Goal: Find specific page/section: Find specific page/section

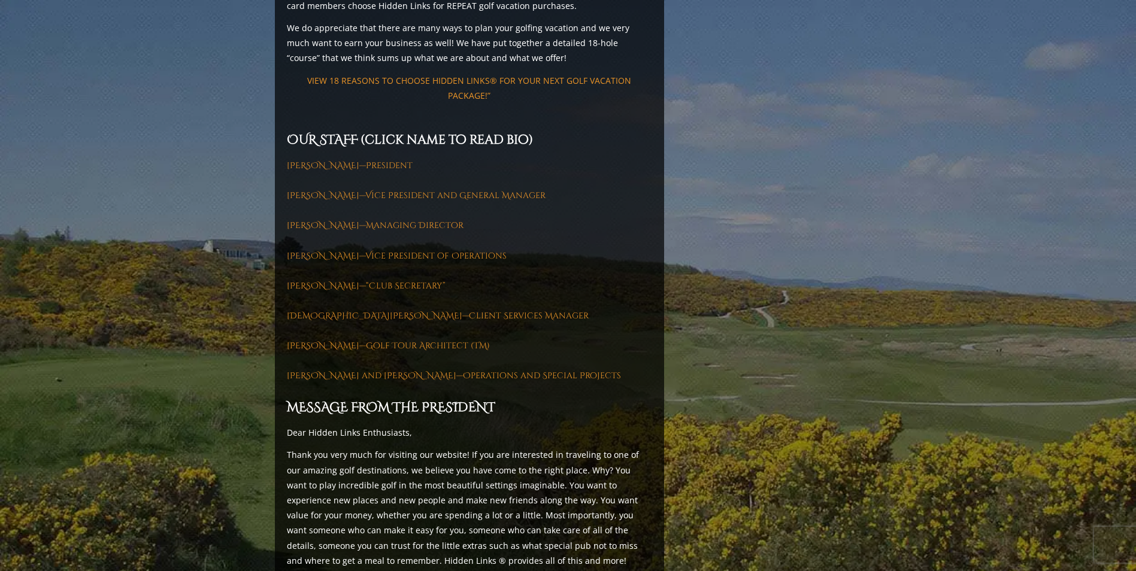
scroll to position [1617, 0]
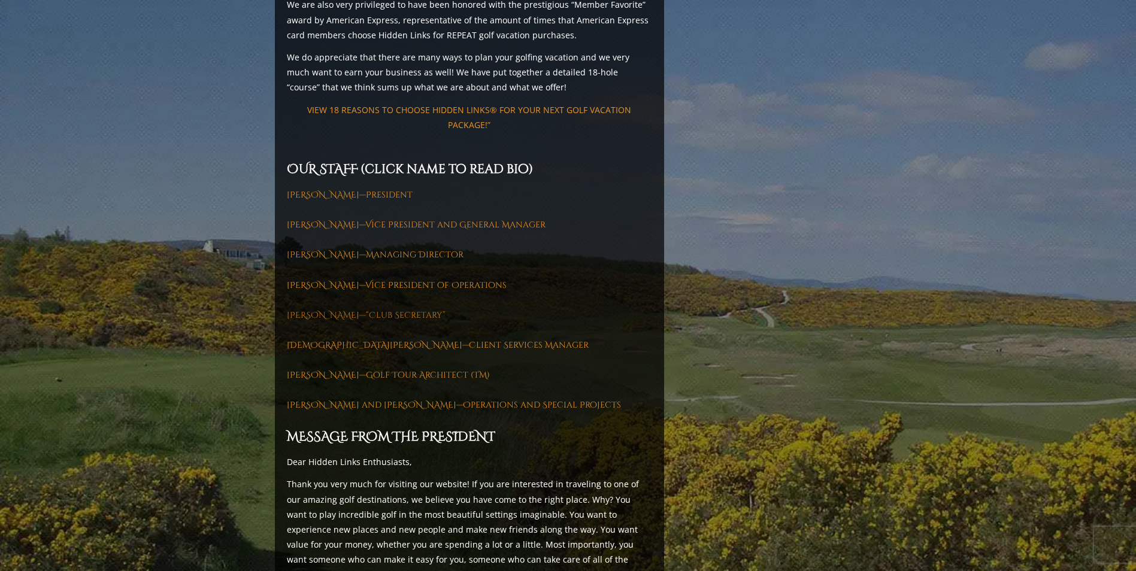
click at [373, 310] on link "[PERSON_NAME]—“Club Secretary”" at bounding box center [366, 315] width 159 height 11
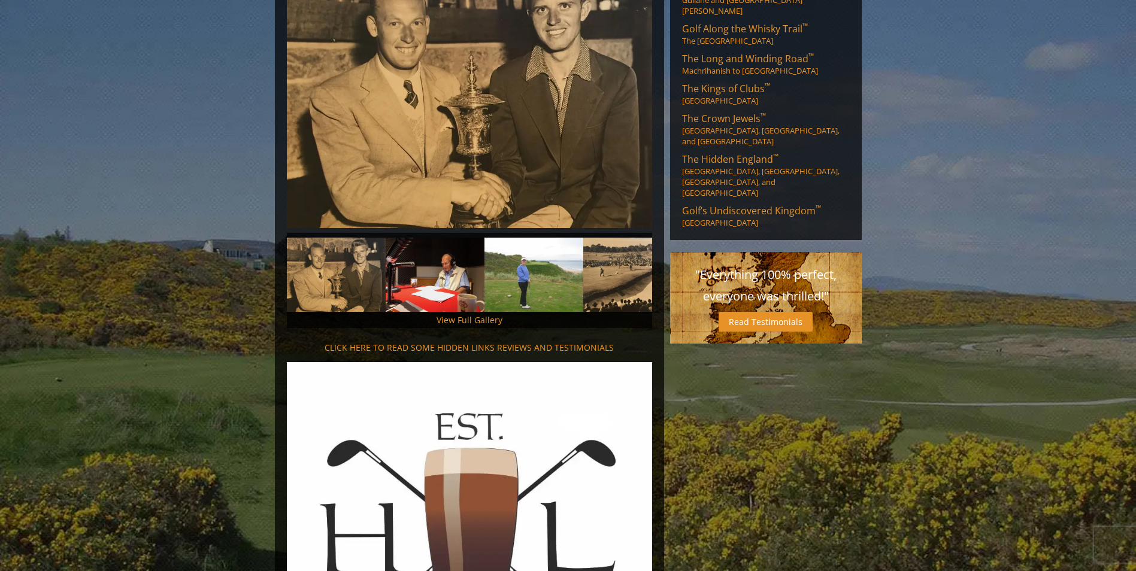
scroll to position [719, 0]
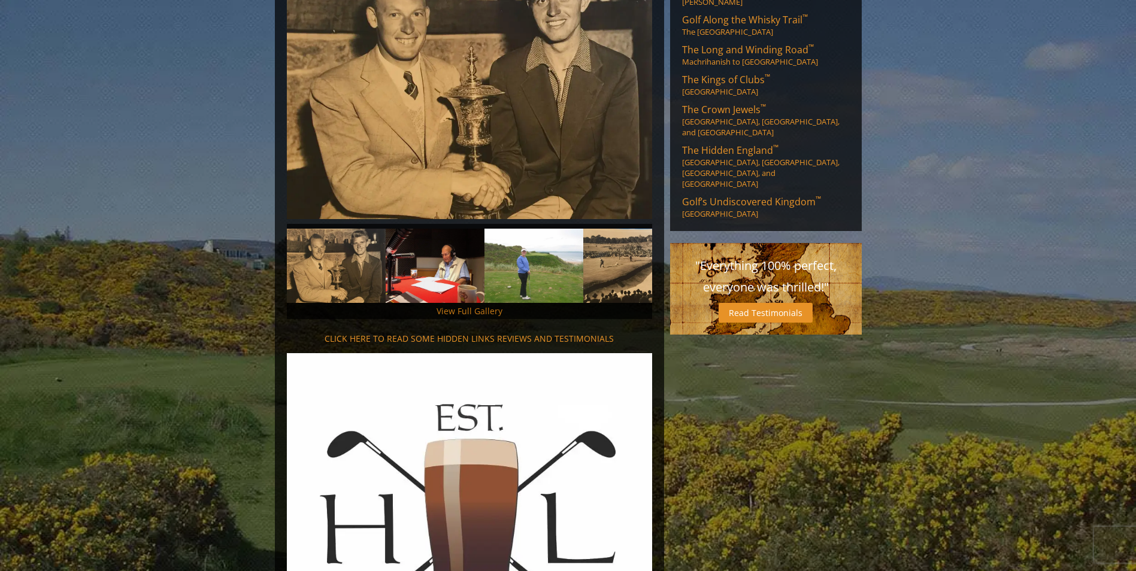
click at [467, 305] on link "View Full Gallery" at bounding box center [470, 310] width 66 height 11
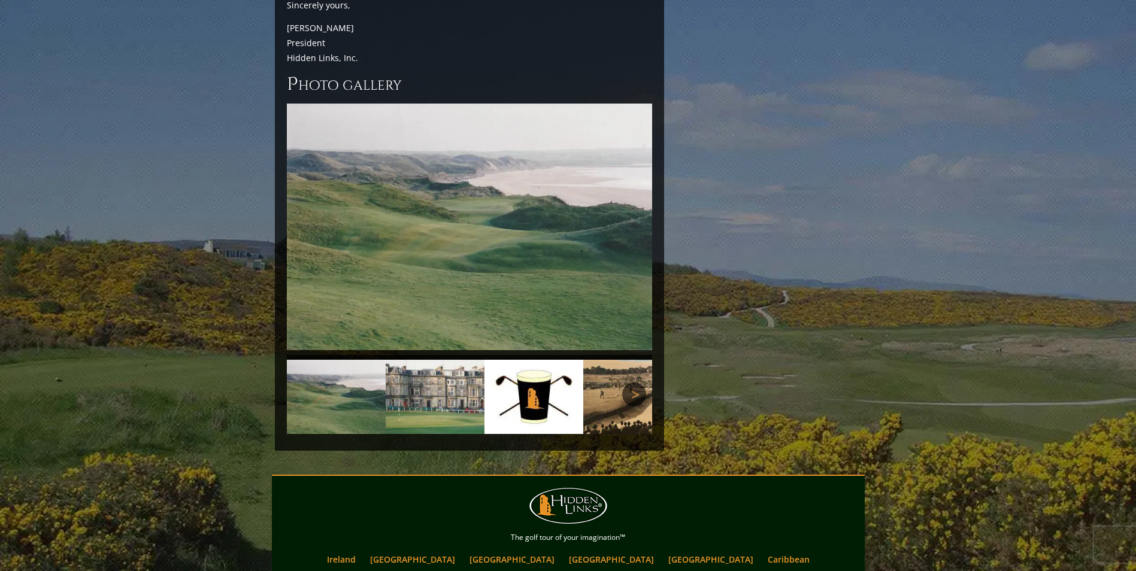
scroll to position [2823, 0]
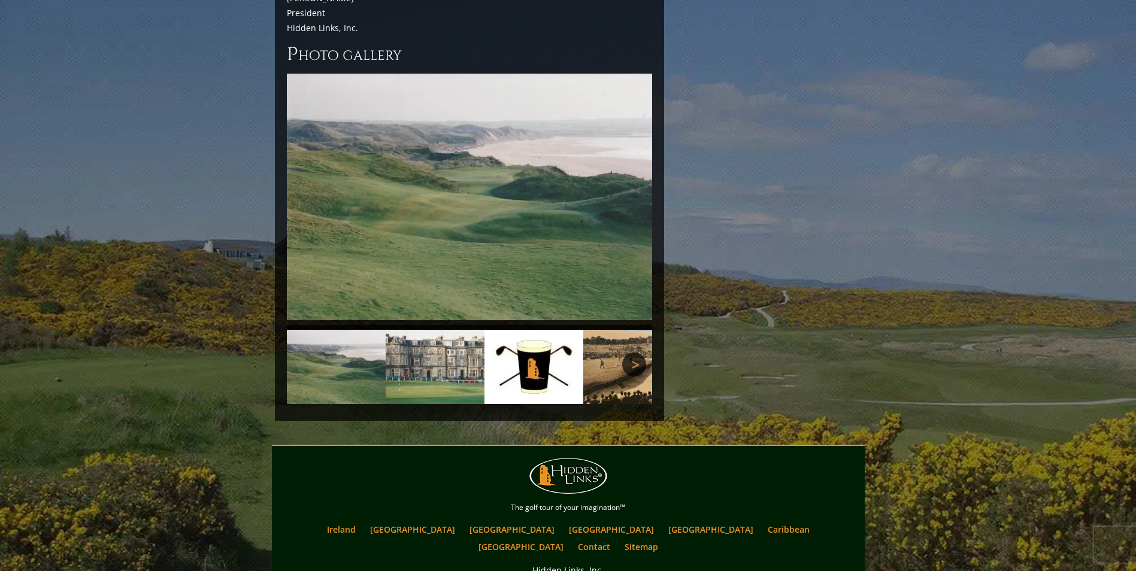
click at [638, 353] on link "Next" at bounding box center [634, 365] width 24 height 24
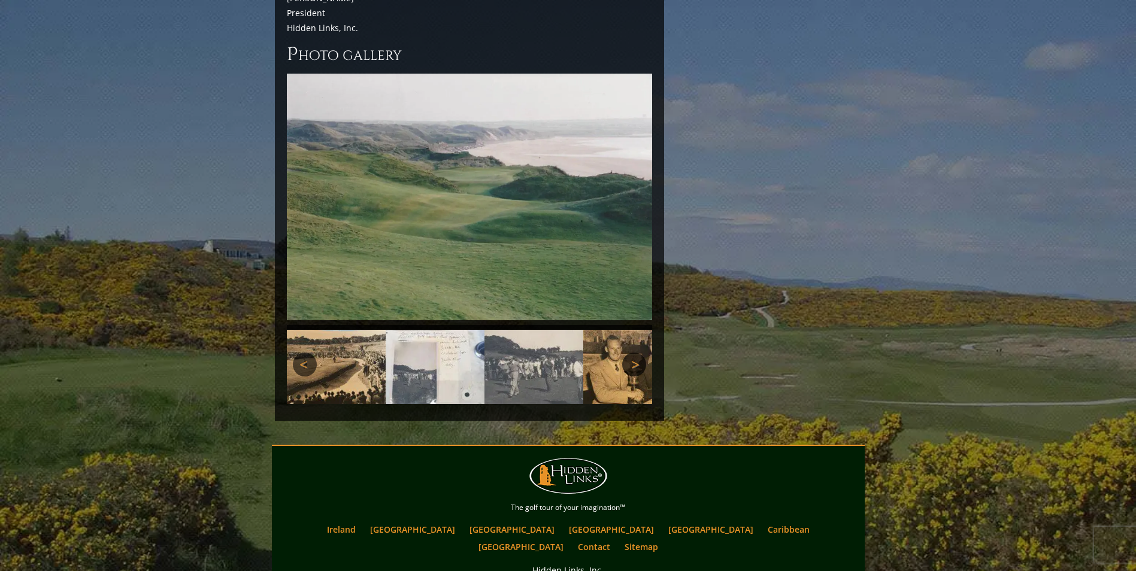
click at [630, 353] on link "Next" at bounding box center [634, 365] width 24 height 24
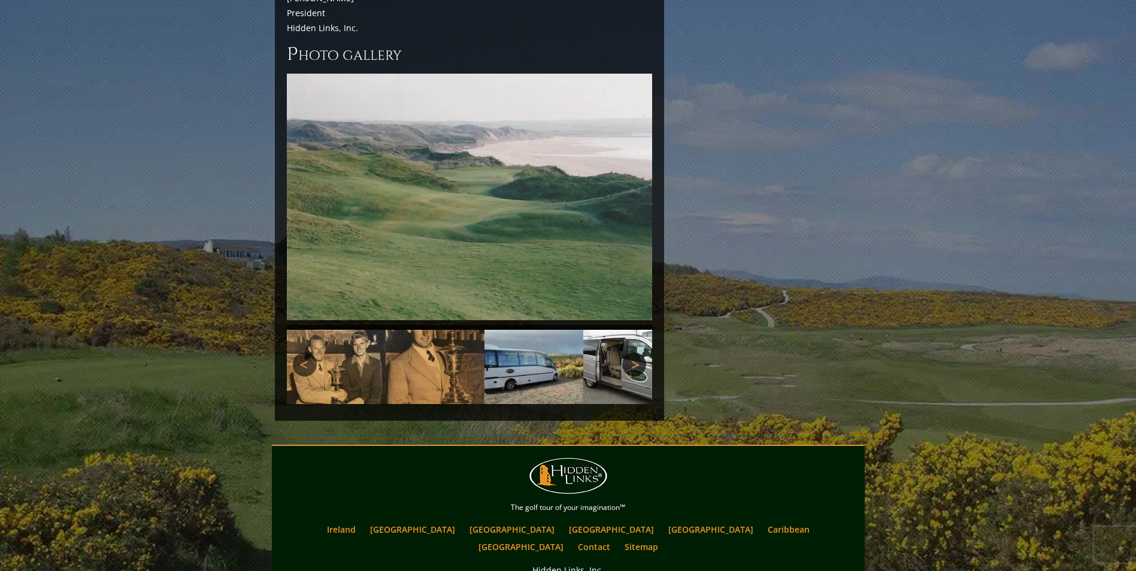
click at [633, 353] on link "Next" at bounding box center [634, 365] width 24 height 24
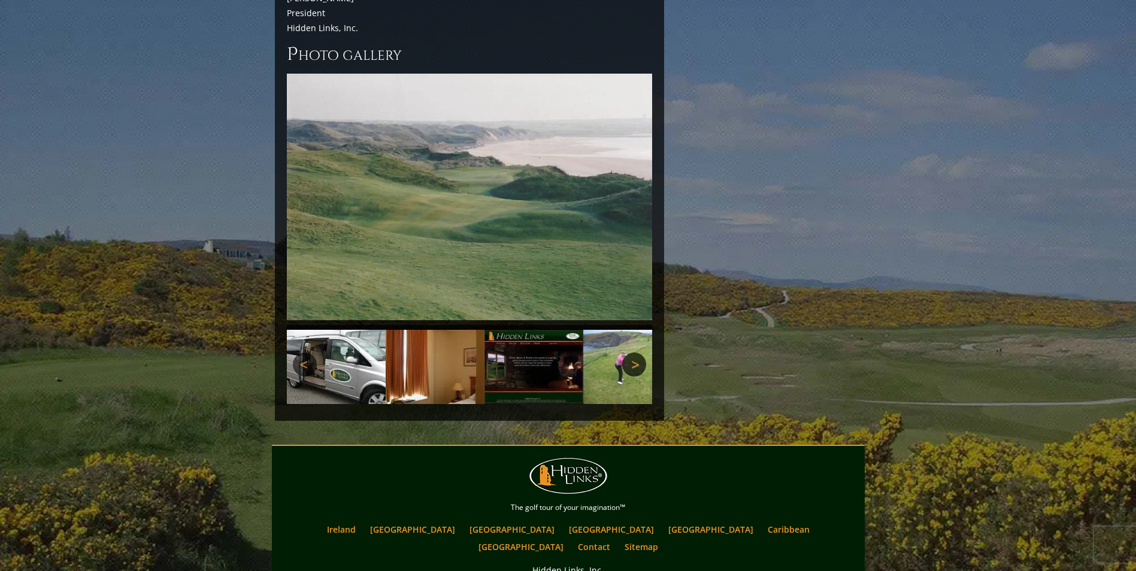
click at [633, 353] on link "Next" at bounding box center [634, 365] width 24 height 24
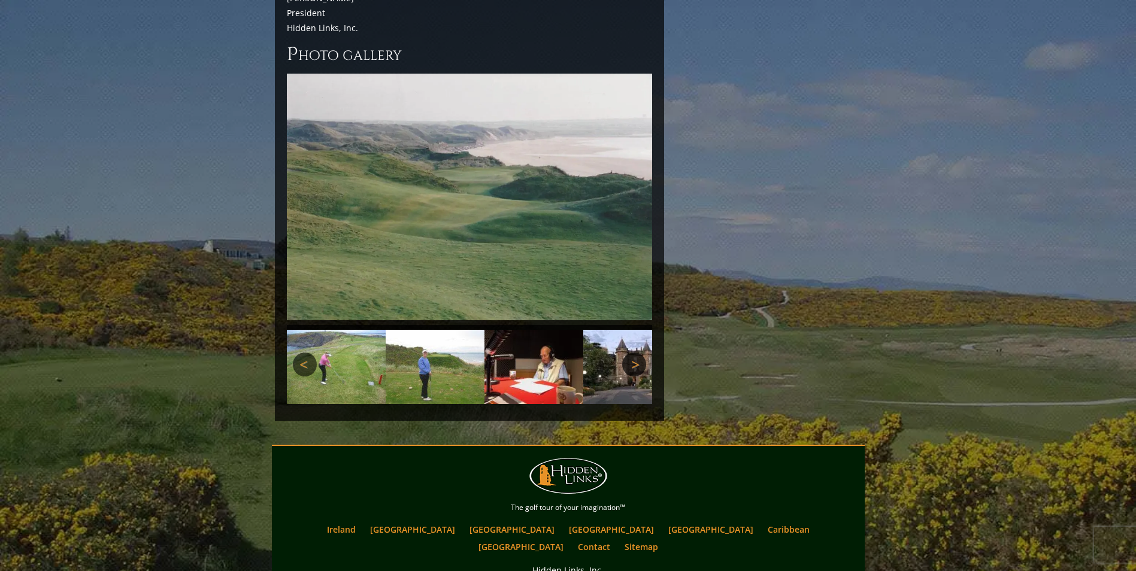
click at [633, 353] on link "Next" at bounding box center [634, 365] width 24 height 24
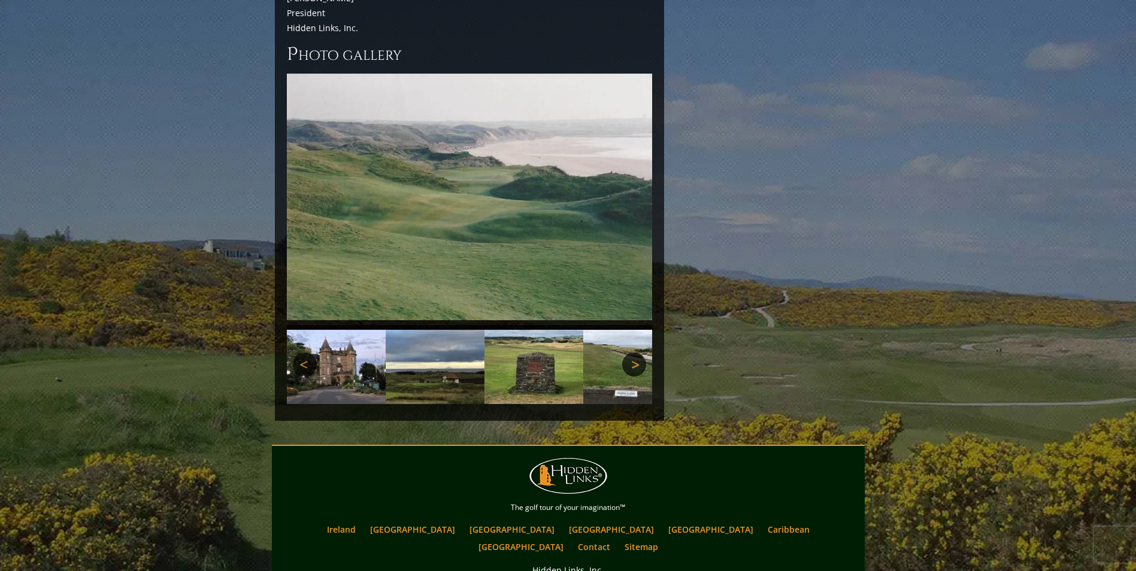
click at [633, 353] on link "Next" at bounding box center [634, 365] width 24 height 24
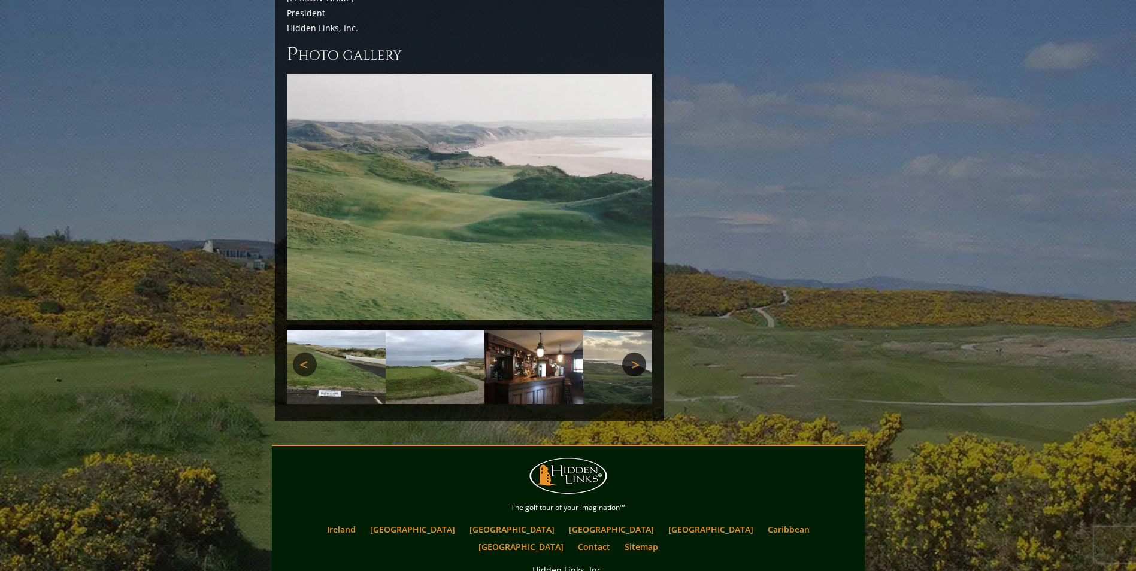
click at [633, 353] on link "Next" at bounding box center [634, 365] width 24 height 24
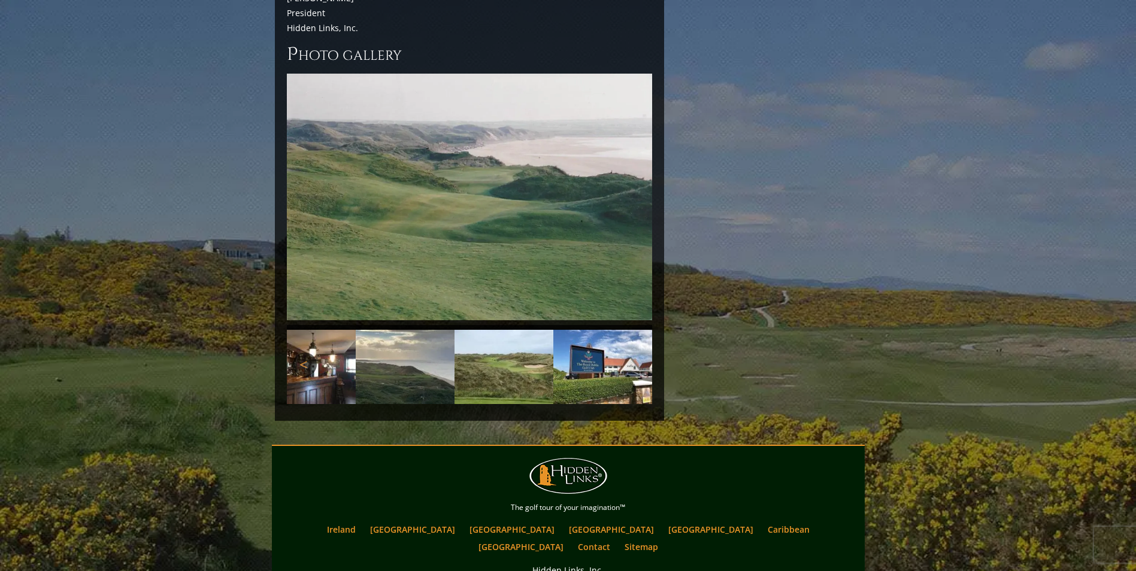
click at [633, 353] on link "Next" at bounding box center [634, 365] width 24 height 24
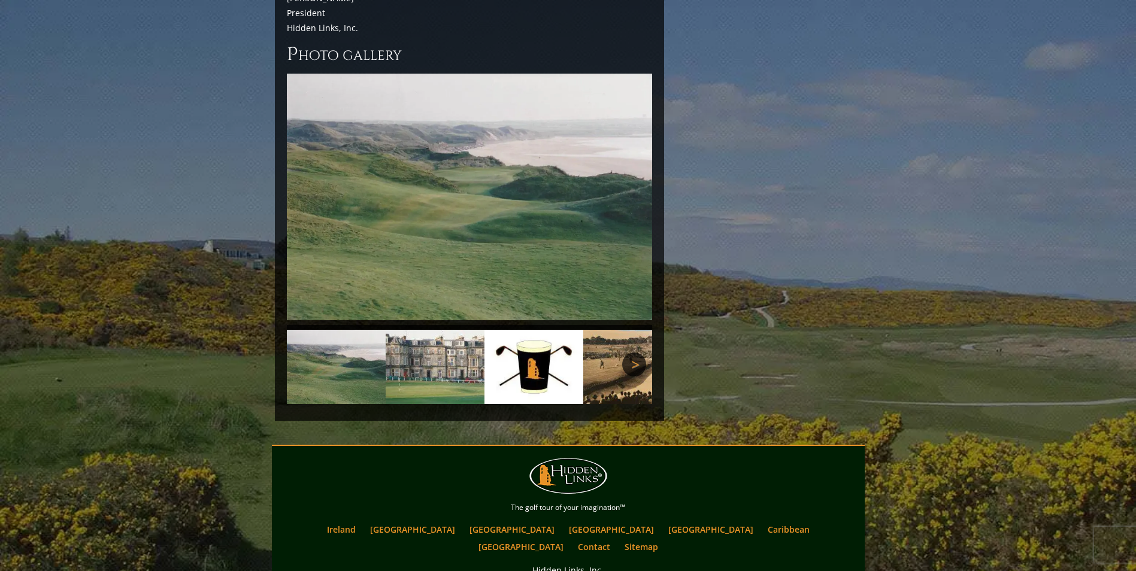
click at [633, 353] on link "Next" at bounding box center [634, 365] width 24 height 24
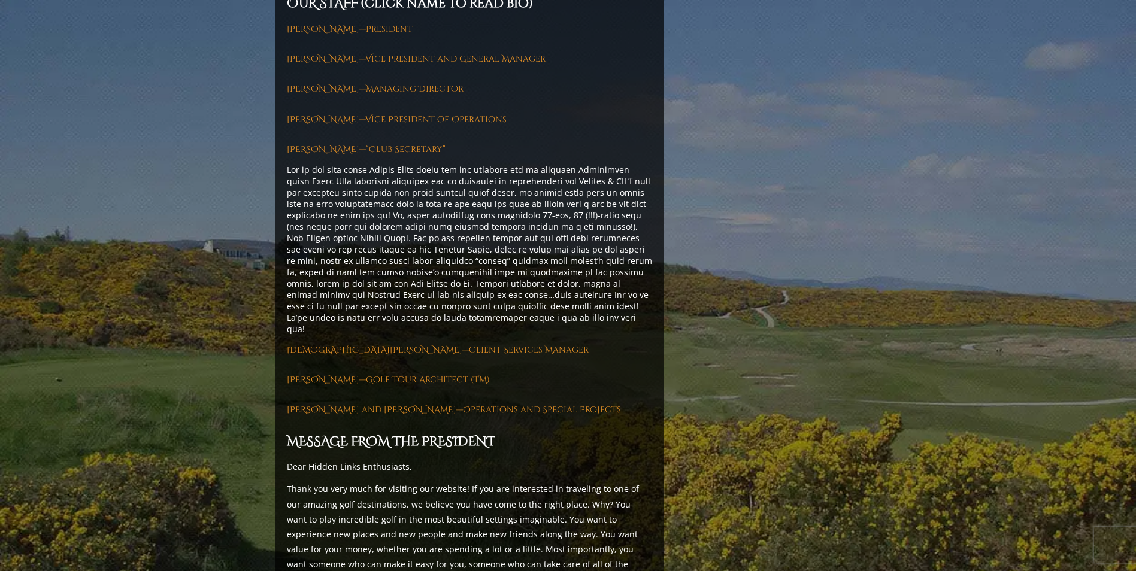
scroll to position [1805, 0]
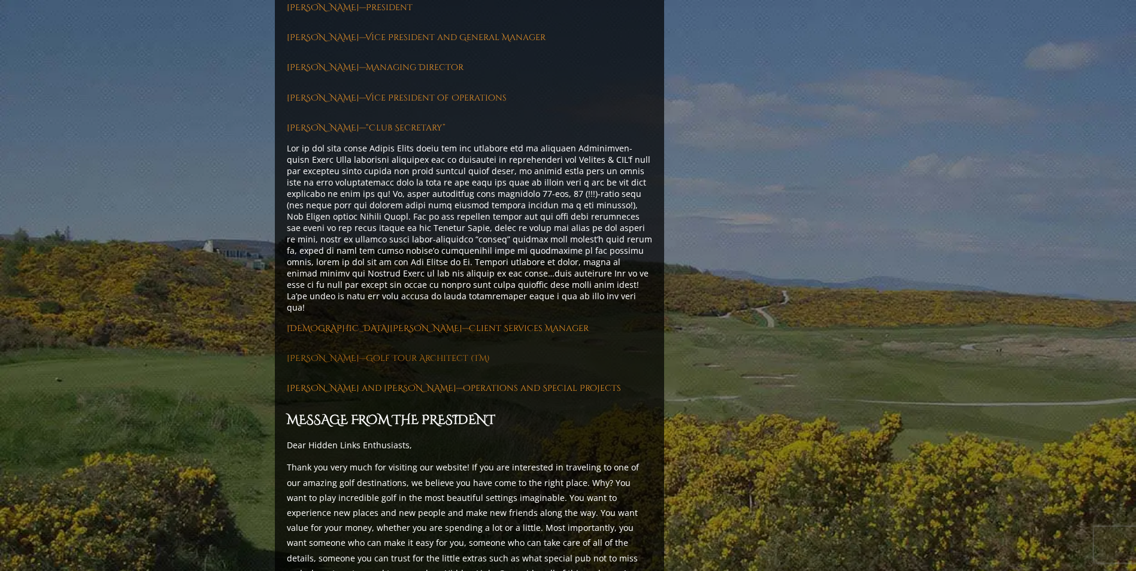
click at [403, 353] on link "[PERSON_NAME]—Golf Tour Architect (TM)" at bounding box center [388, 358] width 203 height 11
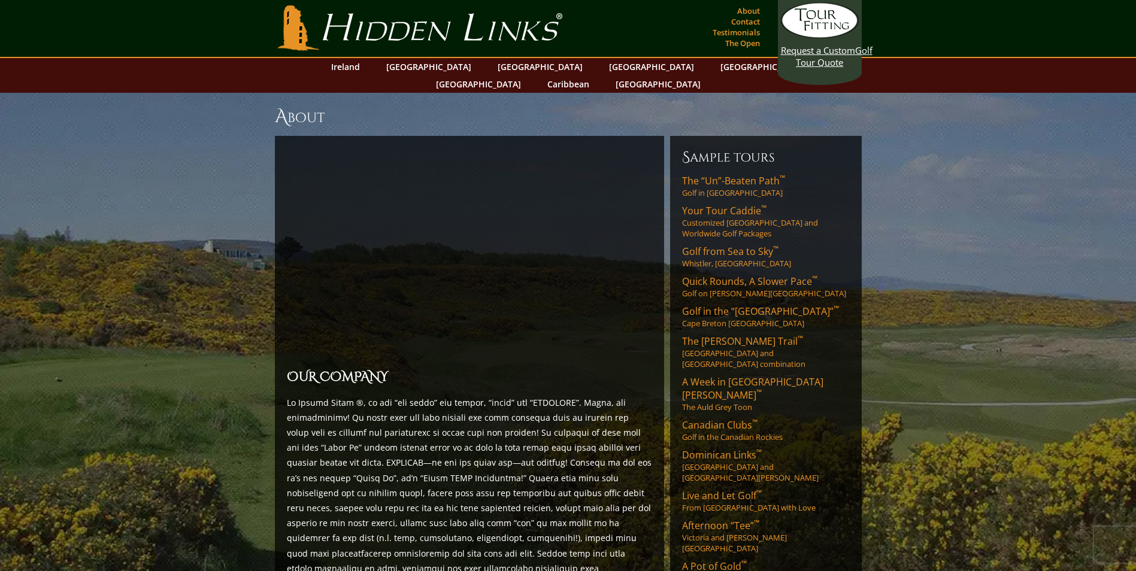
scroll to position [0, 0]
click at [746, 23] on link "Contact" at bounding box center [745, 22] width 35 height 17
